Goal: Information Seeking & Learning: Find specific fact

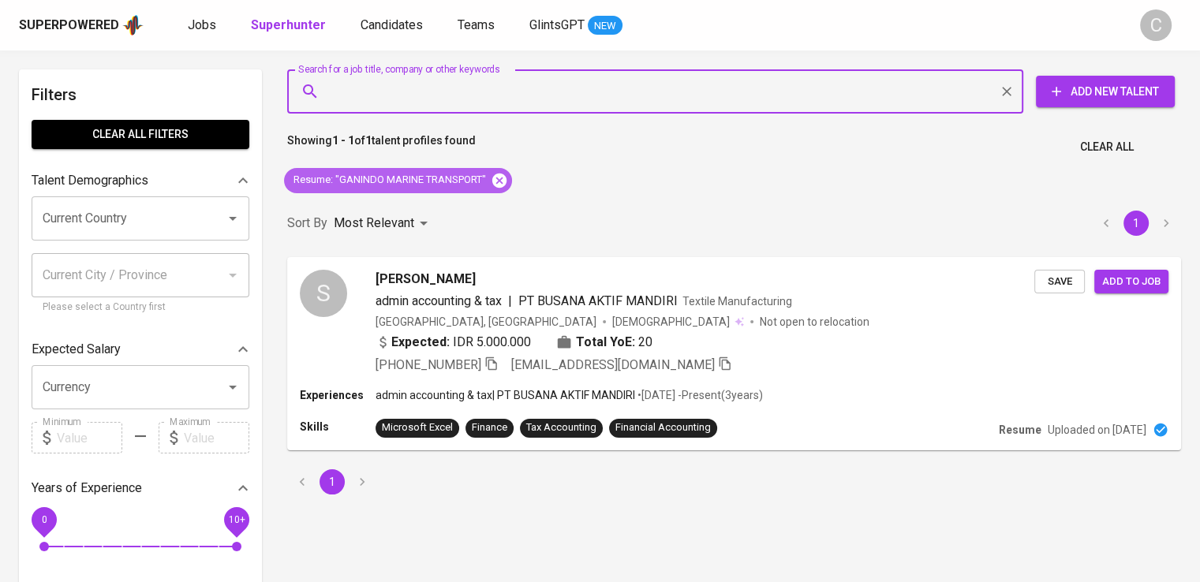
click at [503, 178] on icon at bounding box center [500, 180] width 14 height 14
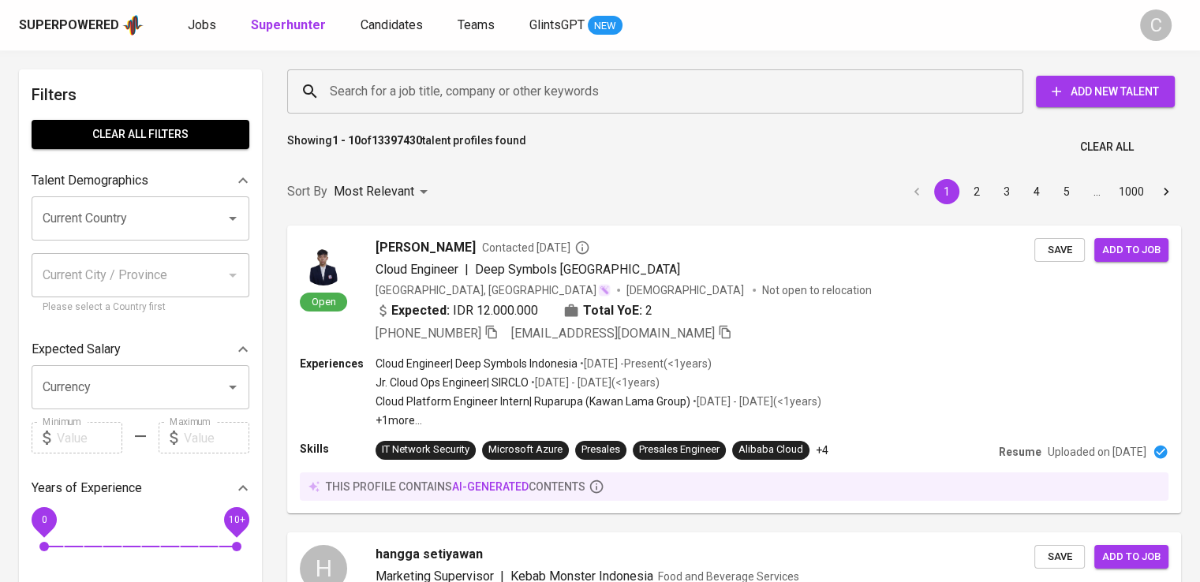
click at [429, 90] on input "Search for a job title, company or other keywords" at bounding box center [659, 92] width 667 height 30
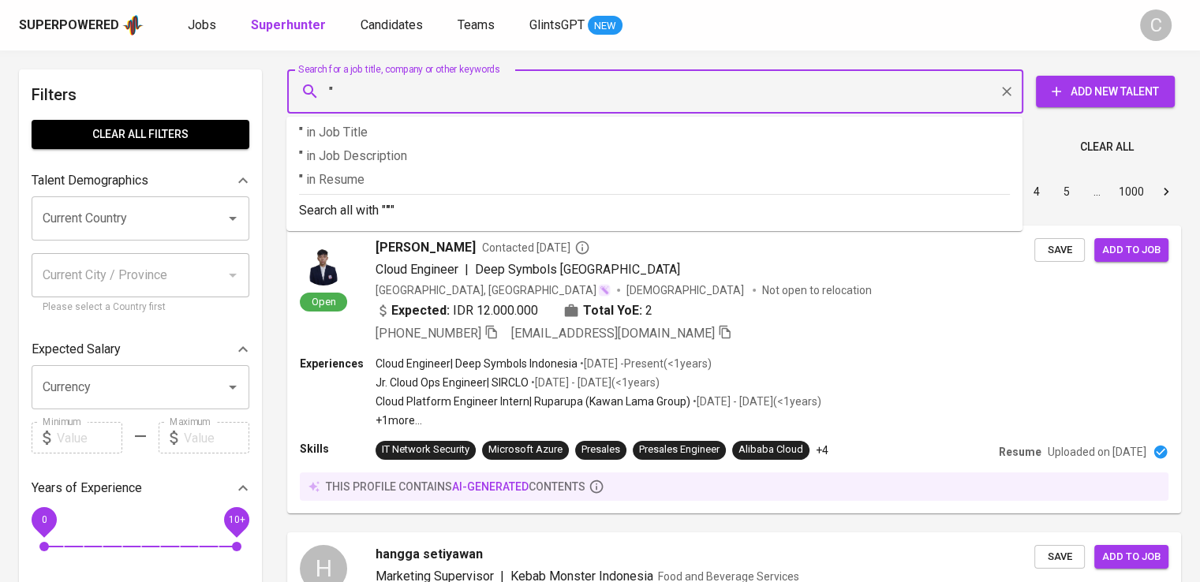
paste input "[PERSON_NAME]"
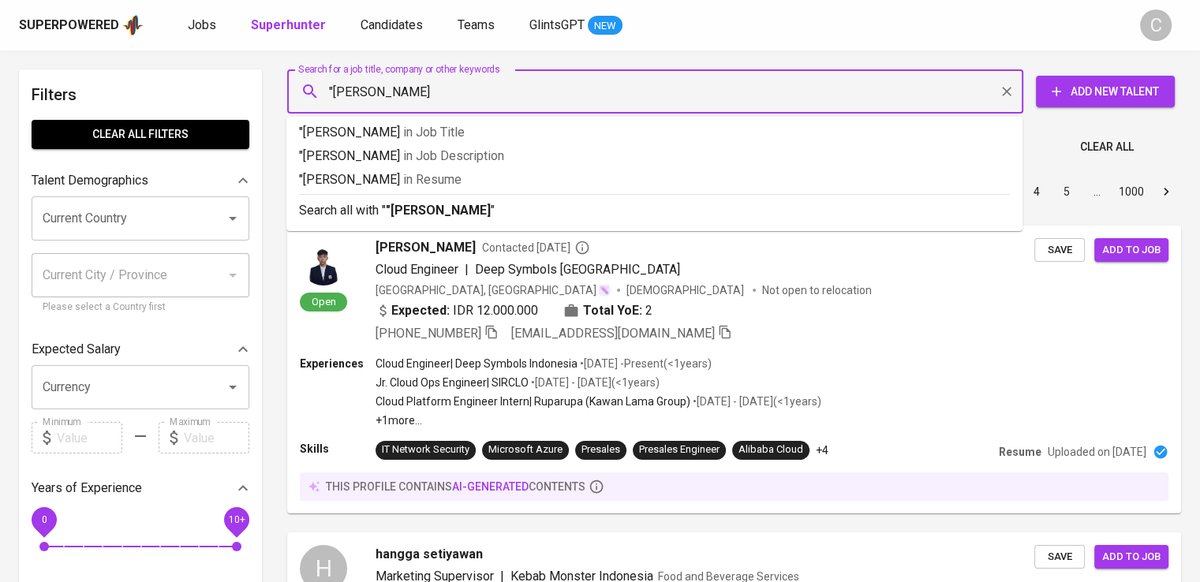
type input ""Haleyora Powerindo""
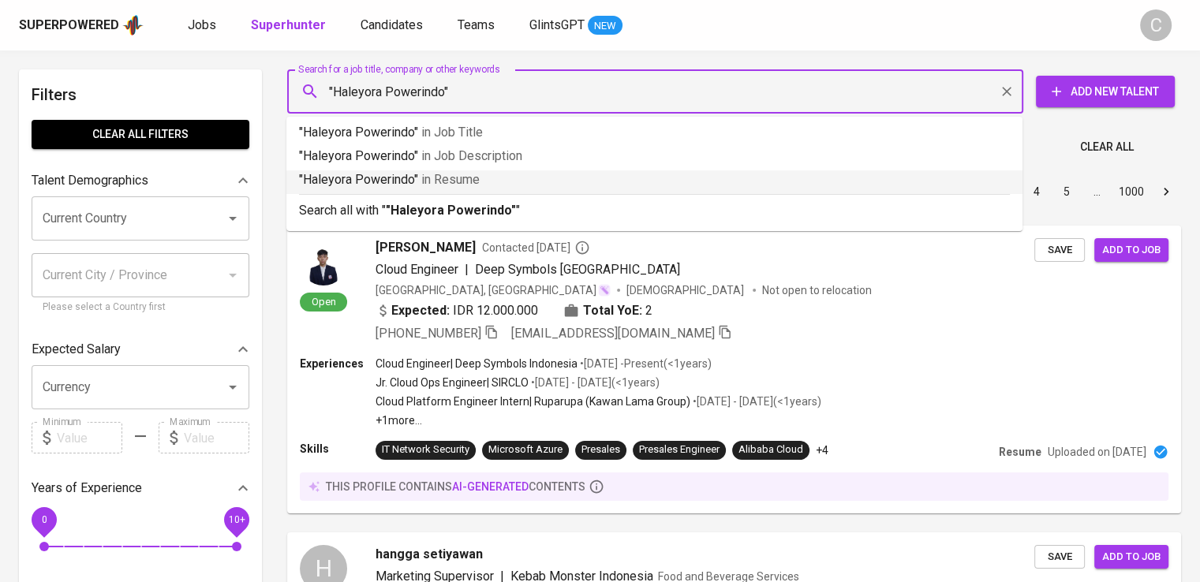
click at [453, 173] on span "in [GEOGRAPHIC_DATA]" at bounding box center [450, 179] width 58 height 15
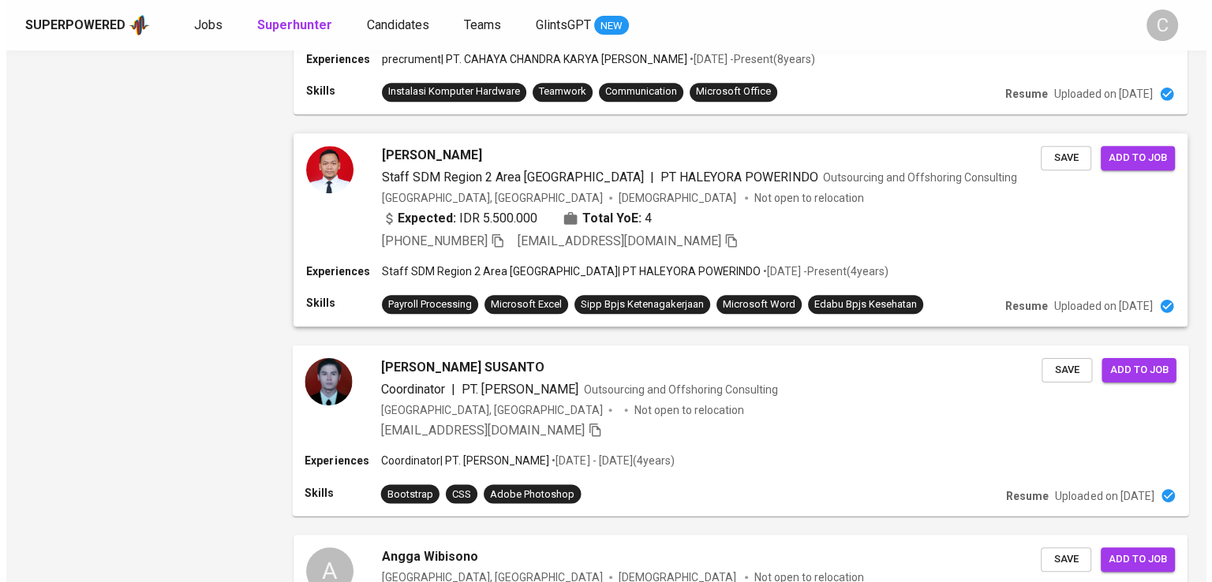
scroll to position [1453, 0]
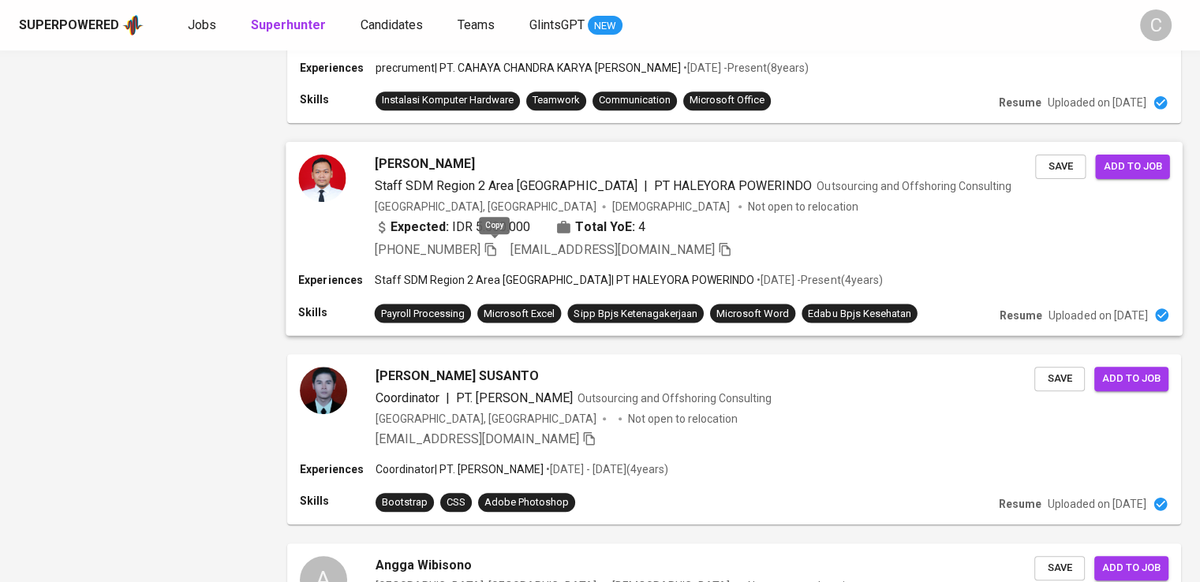
click at [493, 249] on icon "button" at bounding box center [491, 249] width 14 height 14
click at [666, 177] on span "PT HALEYORA POWERINDO" at bounding box center [733, 186] width 159 height 19
